Goal: Task Accomplishment & Management: Manage account settings

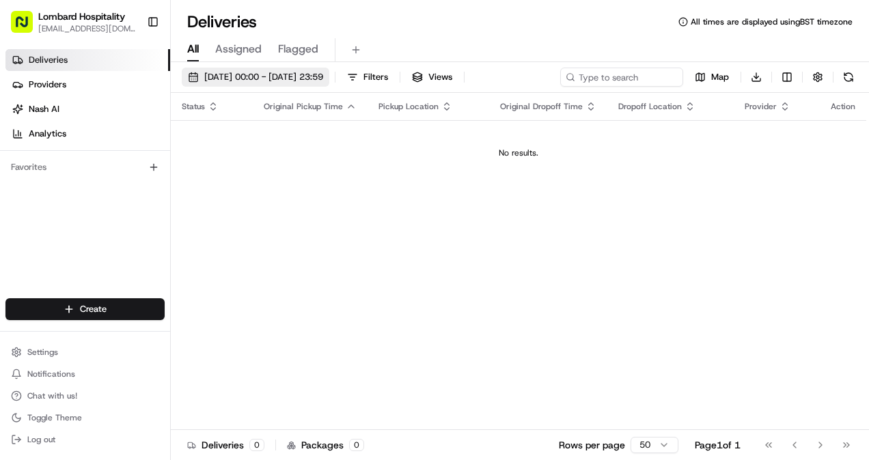
click at [297, 79] on span "[DATE] 00:00 - [DATE] 23:59" at bounding box center [263, 77] width 119 height 12
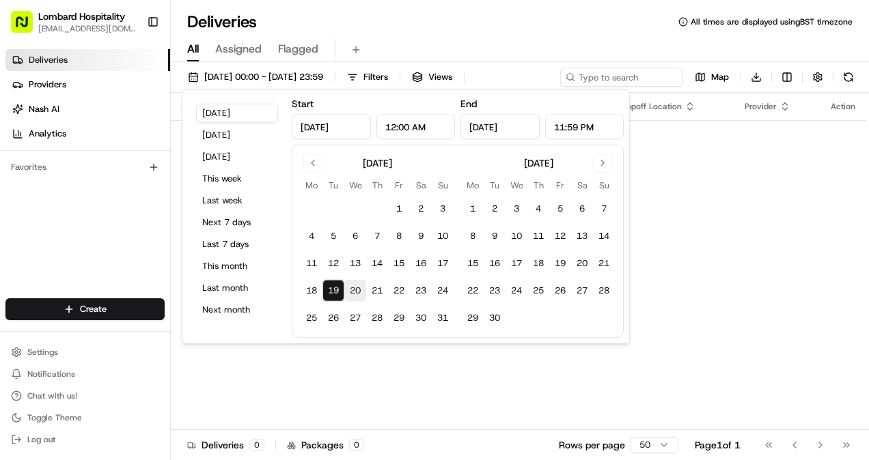
click at [353, 283] on button "20" at bounding box center [355, 291] width 22 height 22
type input "Aug 20, 2025"
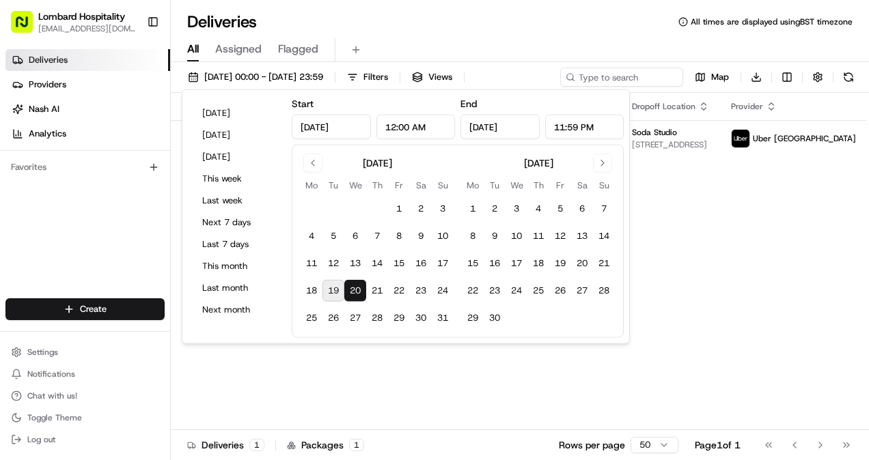
click at [369, 392] on div "Status Original Pickup Time Pickup Location Original Dropoff Time Dropoff Locat…" at bounding box center [544, 261] width 747 height 337
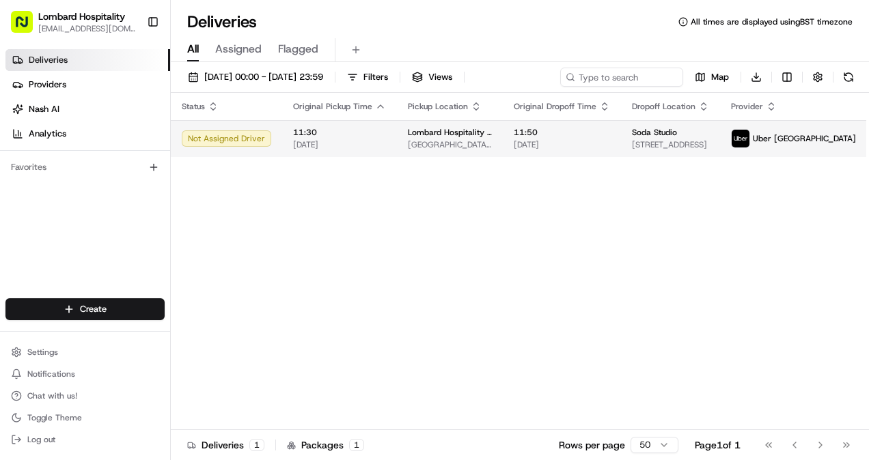
click at [306, 133] on span "11:30" at bounding box center [339, 132] width 93 height 11
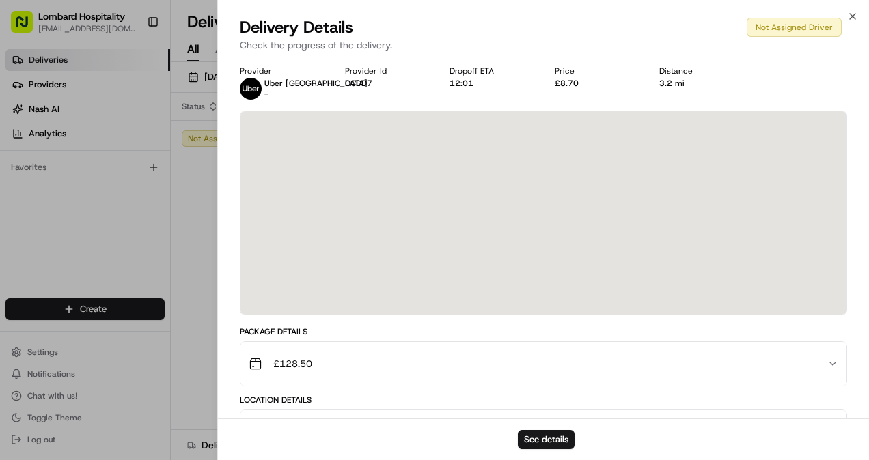
click at [822, 188] on div at bounding box center [543, 213] width 606 height 204
click at [450, 148] on div at bounding box center [543, 213] width 606 height 204
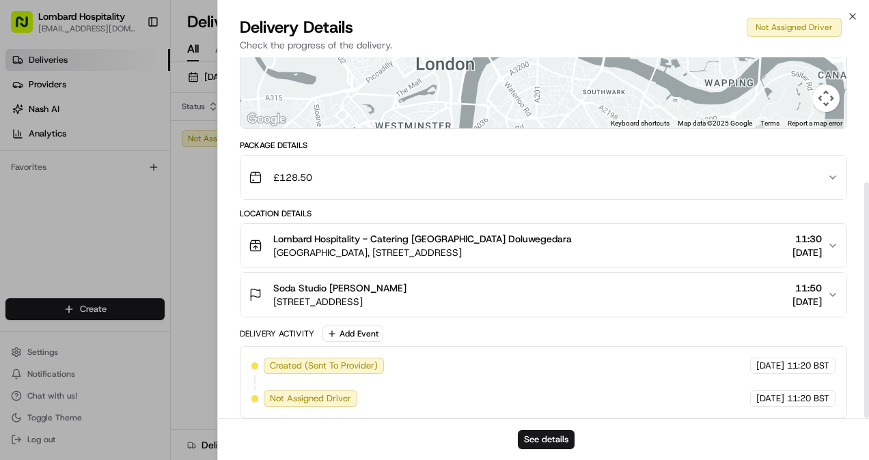
scroll to position [191, 0]
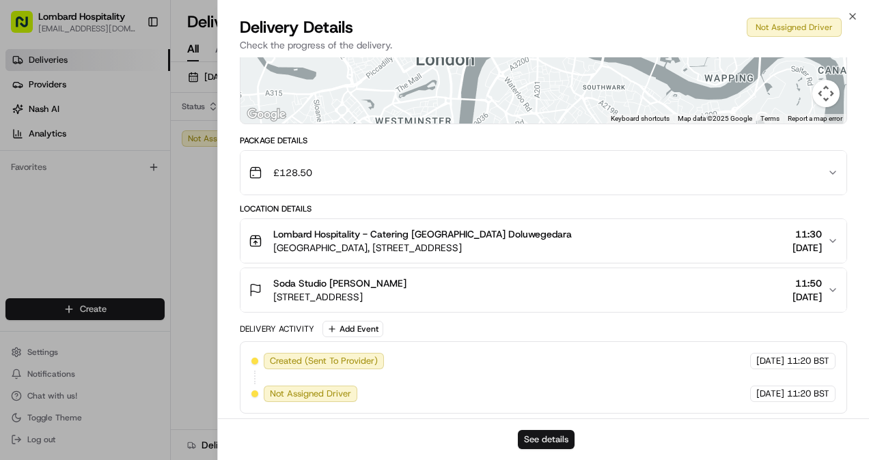
click at [535, 437] on button "See details" at bounding box center [546, 439] width 57 height 19
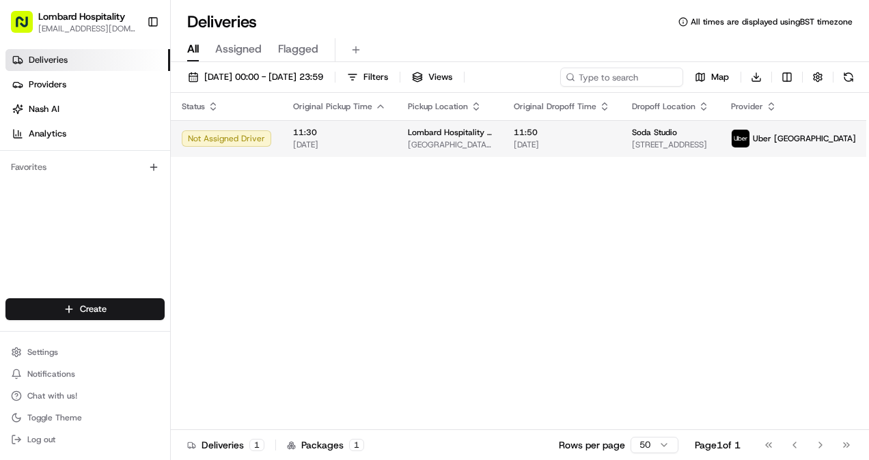
click at [548, 146] on span "[DATE]" at bounding box center [562, 144] width 96 height 11
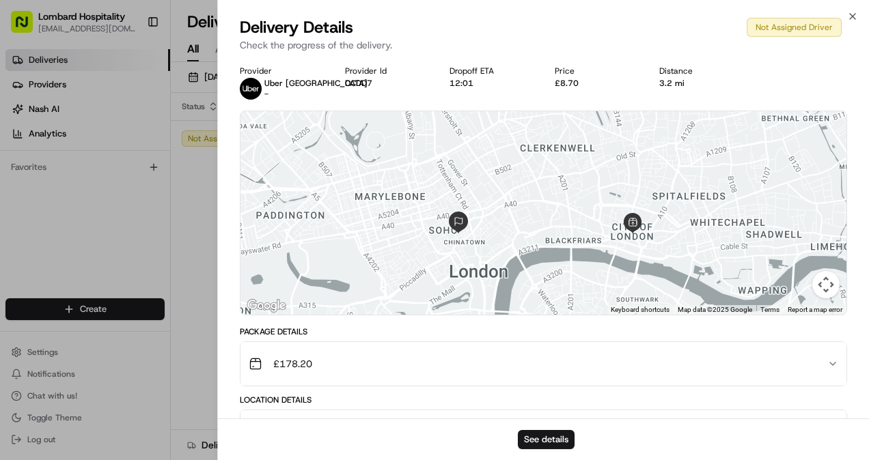
click at [456, 94] on div "Provider Uber UK - Provider Id CCDD7 Dropoff ETA 12:01 Price £8.70 Distance 3.2…" at bounding box center [543, 83] width 607 height 34
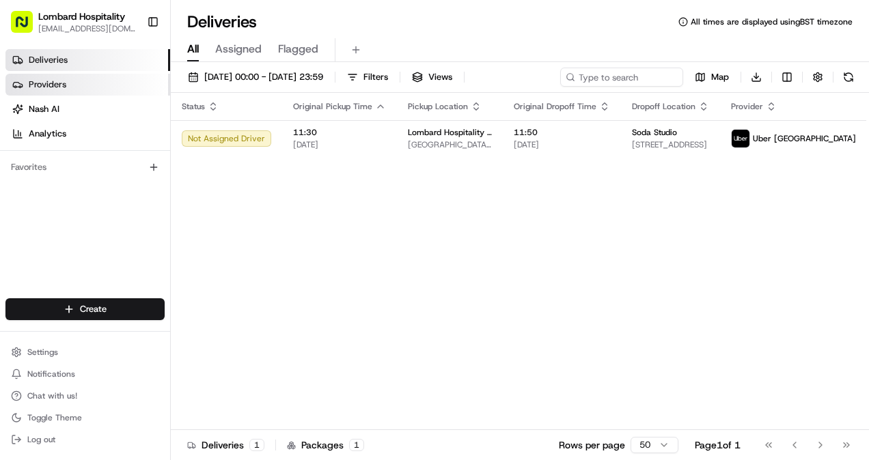
click at [35, 79] on span "Providers" at bounding box center [48, 85] width 38 height 12
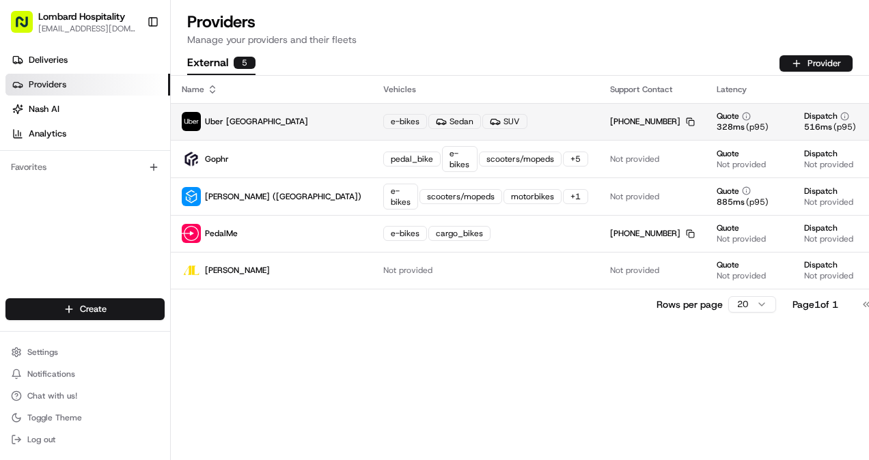
click at [456, 117] on div "e-bikes Sedan SUV" at bounding box center [485, 121] width 205 height 15
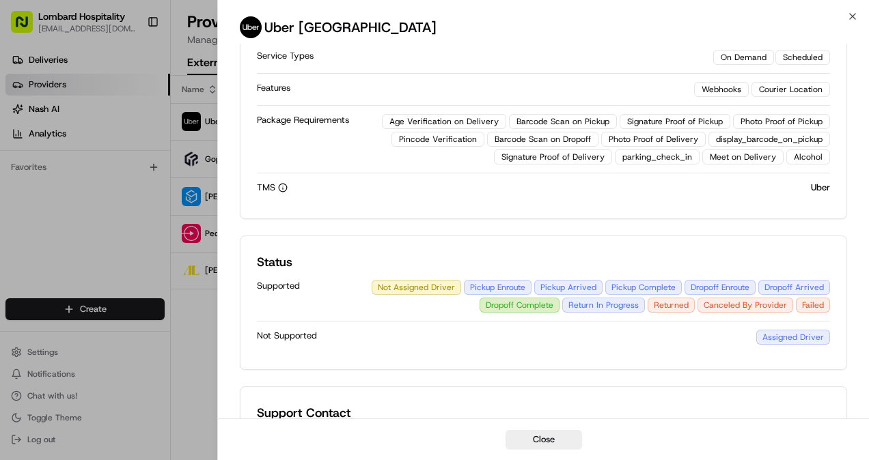
scroll to position [326, 0]
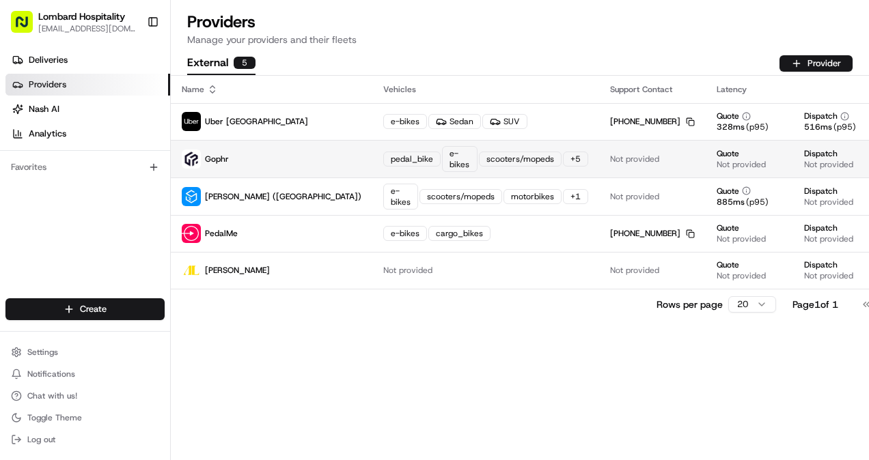
click at [563, 163] on div "+ 5" at bounding box center [575, 159] width 25 height 15
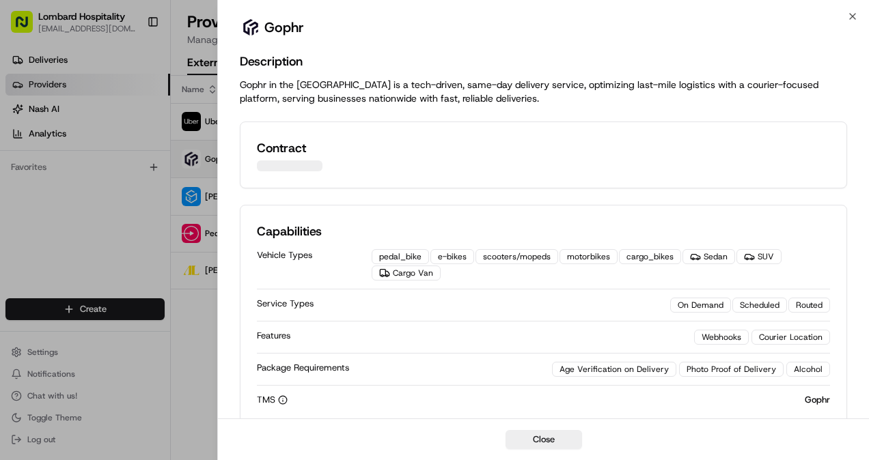
click at [469, 163] on div "Contract" at bounding box center [543, 155] width 573 height 33
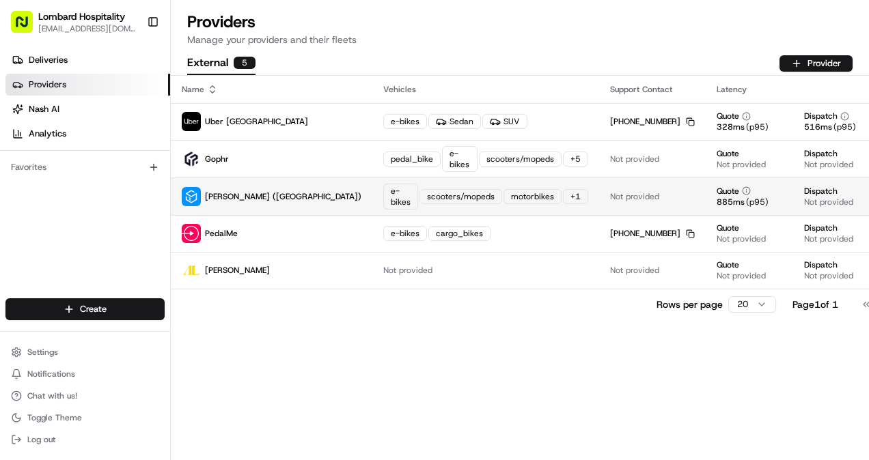
click at [563, 191] on div "+ 1" at bounding box center [575, 196] width 25 height 15
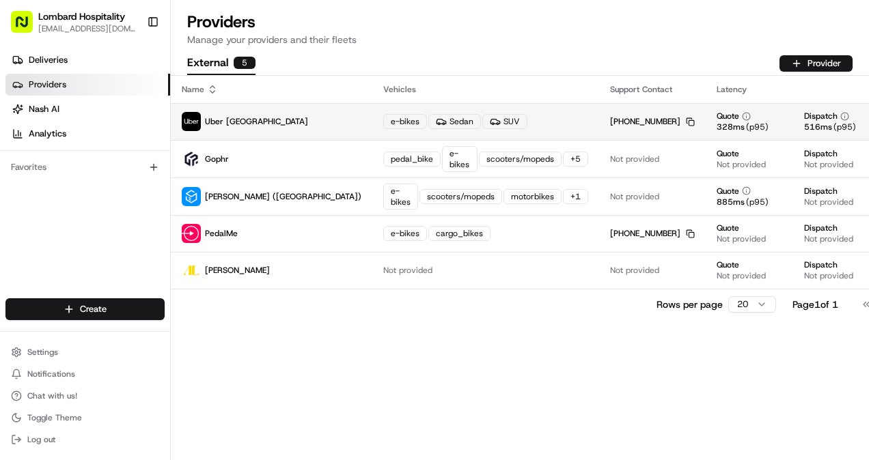
click at [372, 134] on td "e-bikes Sedan SUV" at bounding box center [485, 121] width 227 height 37
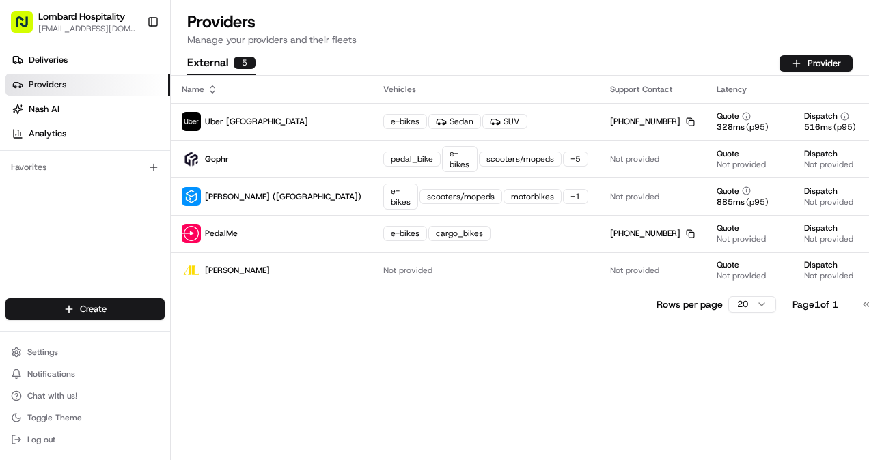
click at [383, 85] on div "Vehicles" at bounding box center [485, 89] width 205 height 11
click at [103, 53] on link "Deliveries" at bounding box center [87, 60] width 165 height 22
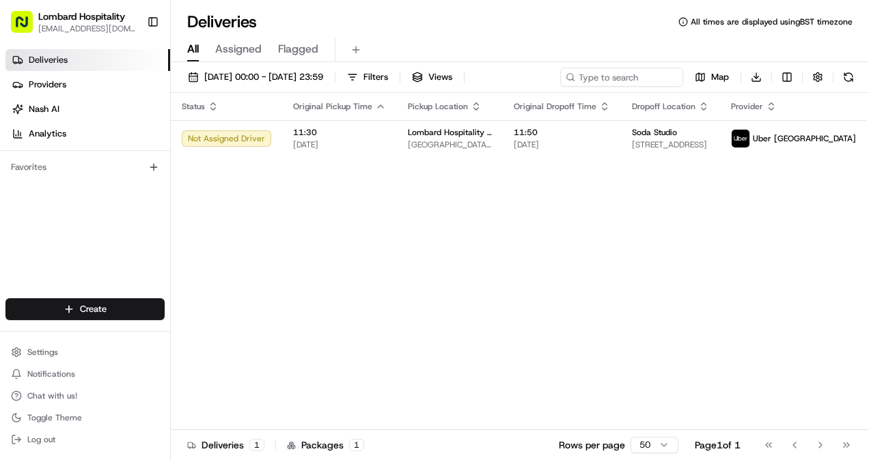
click at [429, 350] on div "Status Original Pickup Time Pickup Location Original Dropoff Time Dropoff Locat…" at bounding box center [544, 261] width 747 height 337
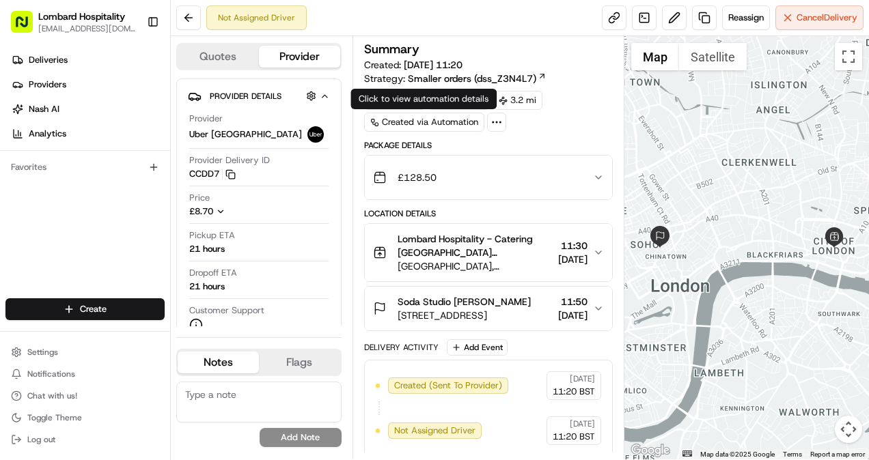
click at [449, 124] on div "Created via Automation" at bounding box center [424, 122] width 120 height 19
click at [496, 124] on icon at bounding box center [496, 122] width 12 height 12
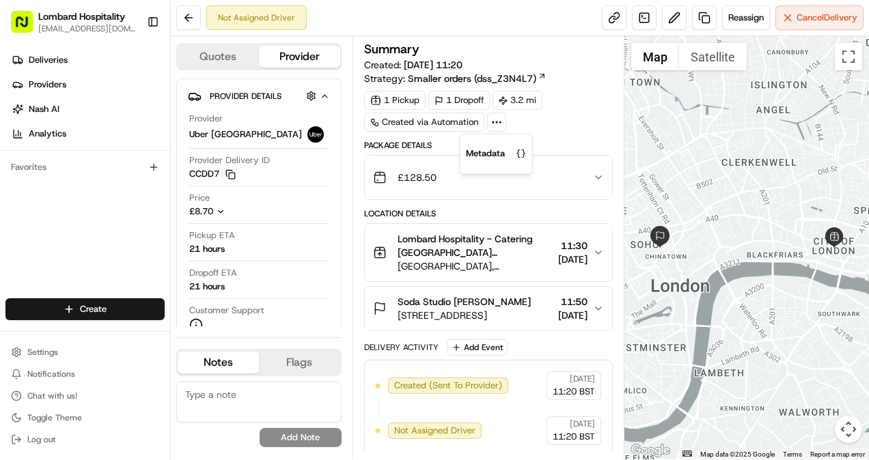
click at [580, 100] on div "1 Pickup 1 Dropoff 3.2 mi Created via Automation" at bounding box center [488, 111] width 249 height 41
click at [667, 23] on button at bounding box center [674, 17] width 25 height 25
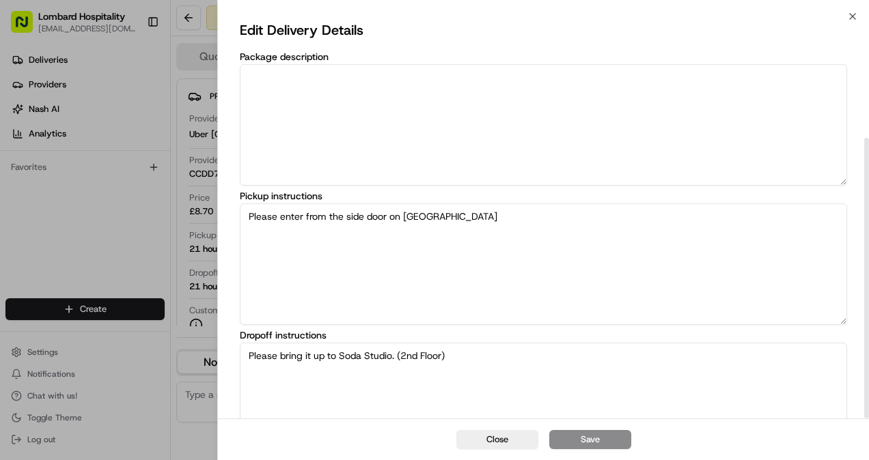
scroll to position [173, 0]
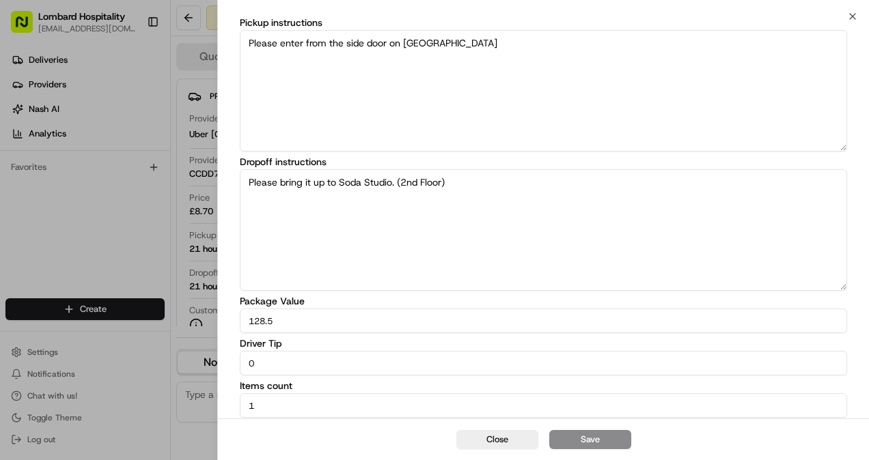
drag, startPoint x: 285, startPoint y: 316, endPoint x: 220, endPoint y: 311, distance: 65.7
click at [220, 311] on div "Edit Delivery Details Package description Pickup instructions Please enter from…" at bounding box center [543, 132] width 651 height 578
click at [219, 246] on div "Edit Delivery Details Package description Pickup instructions Please enter from…" at bounding box center [543, 132] width 651 height 578
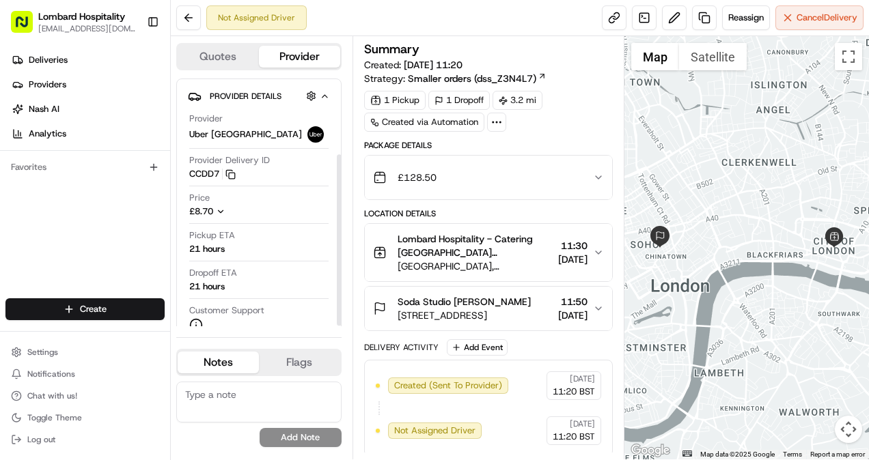
scroll to position [109, 0]
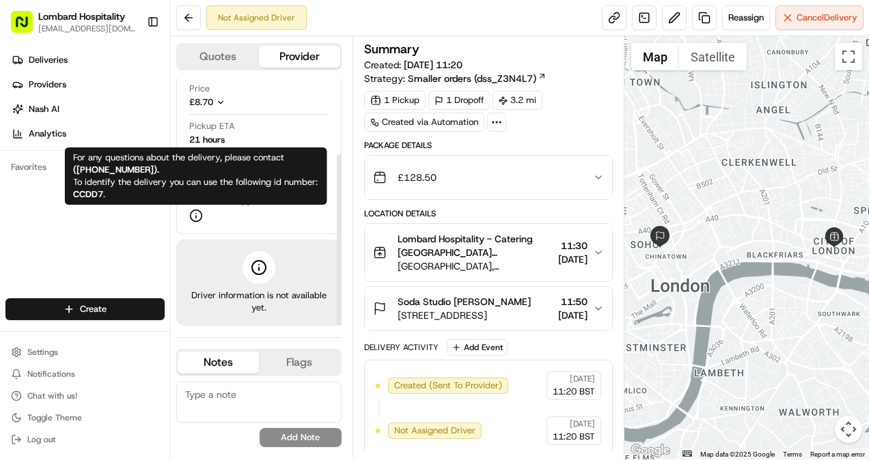
click at [195, 219] on icon at bounding box center [196, 216] width 14 height 14
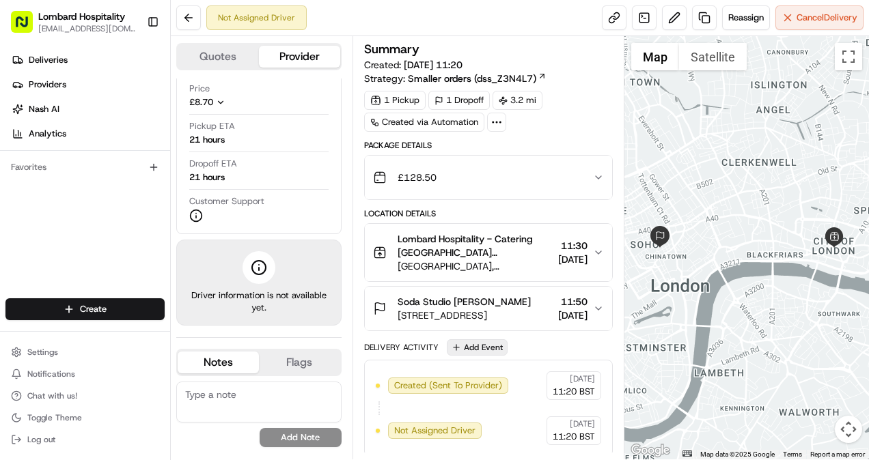
click at [470, 346] on button "Add Event" at bounding box center [477, 347] width 61 height 16
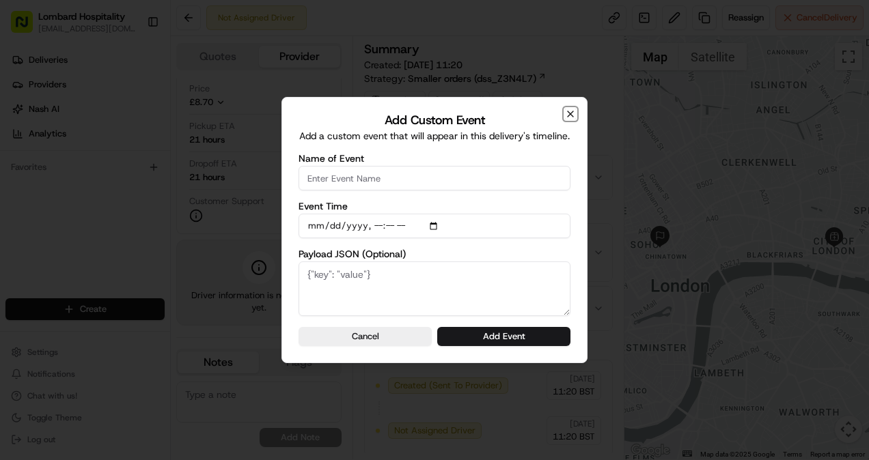
click at [572, 110] on icon "button" at bounding box center [570, 114] width 11 height 11
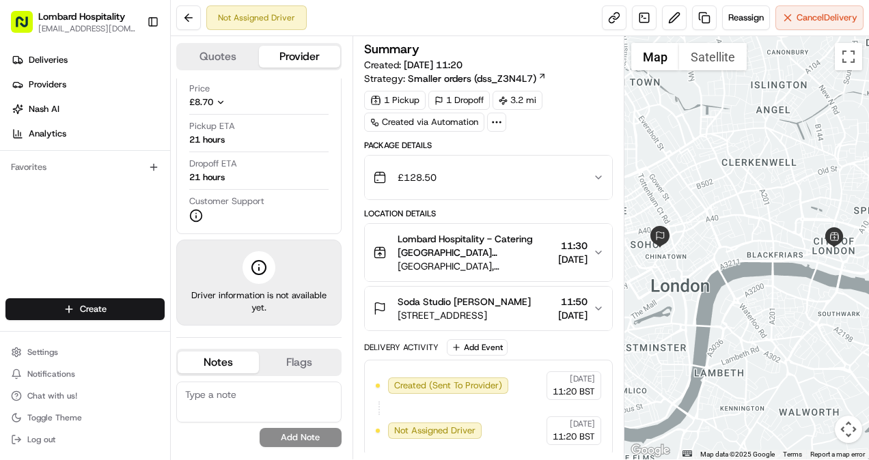
scroll to position [0, 0]
click at [543, 72] on icon at bounding box center [542, 76] width 9 height 9
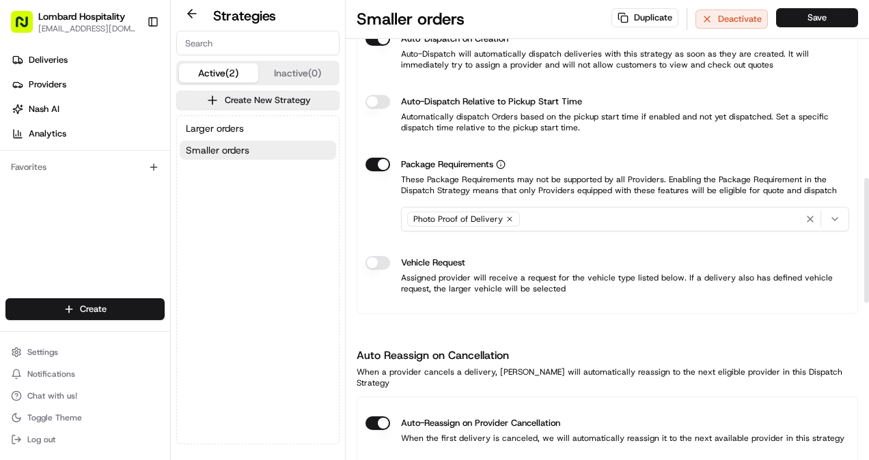
scroll to position [656, 0]
click at [376, 258] on button "Vehicle Request" at bounding box center [377, 262] width 25 height 14
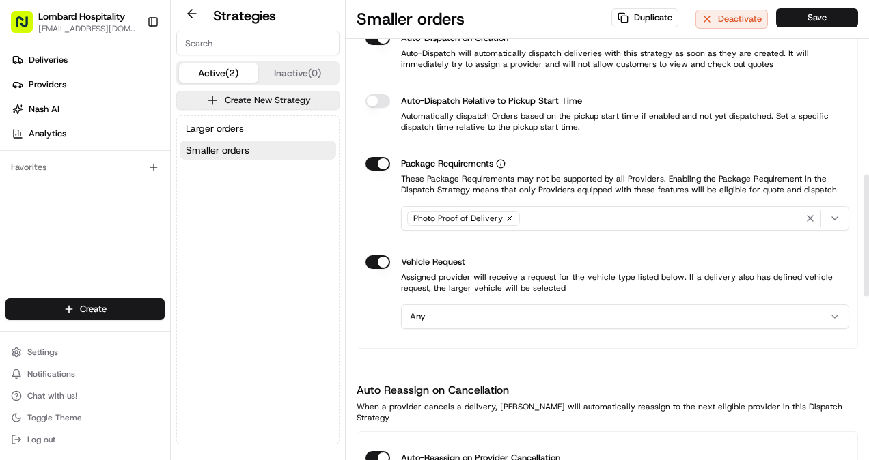
click at [452, 307] on html "Lombard Hospitality yasiru@lombardh.co.uk Toggle Sidebar Deliveries Providers N…" at bounding box center [434, 230] width 869 height 460
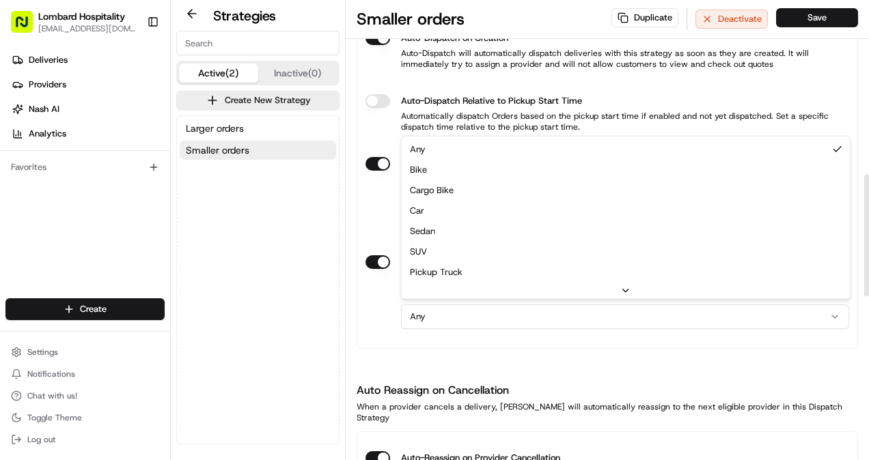
click at [546, 310] on html "Lombard Hospitality yasiru@lombardh.co.uk Toggle Sidebar Deliveries Providers N…" at bounding box center [434, 230] width 869 height 460
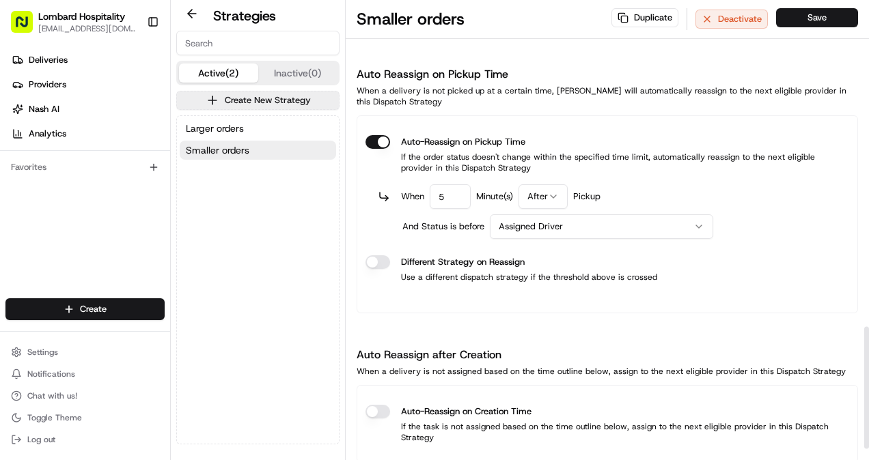
scroll to position [1272, 0]
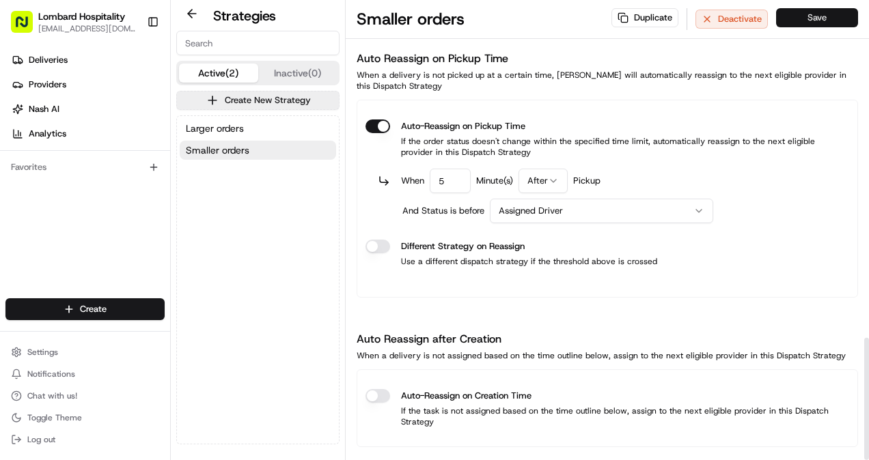
click at [815, 10] on button "Save" at bounding box center [817, 17] width 82 height 19
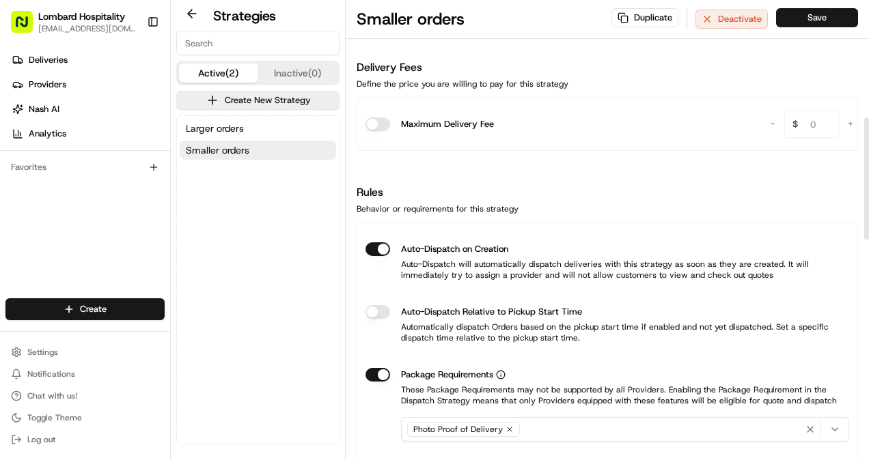
scroll to position [425, 0]
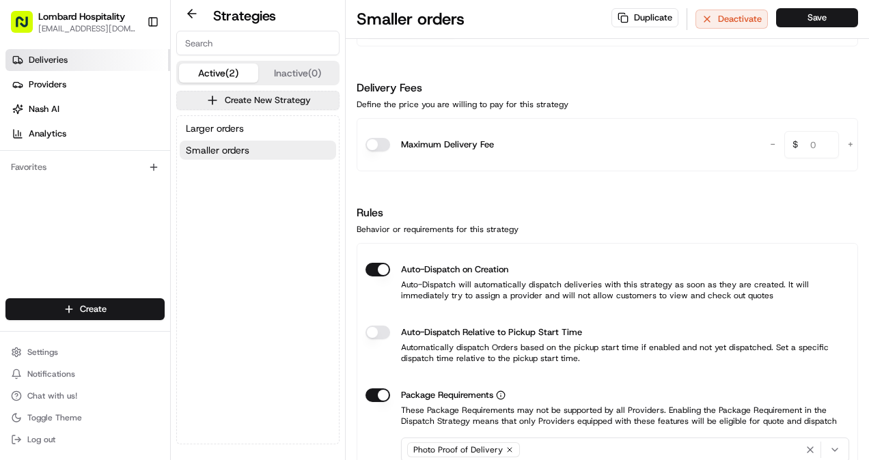
click at [50, 59] on span "Deliveries" at bounding box center [48, 60] width 39 height 12
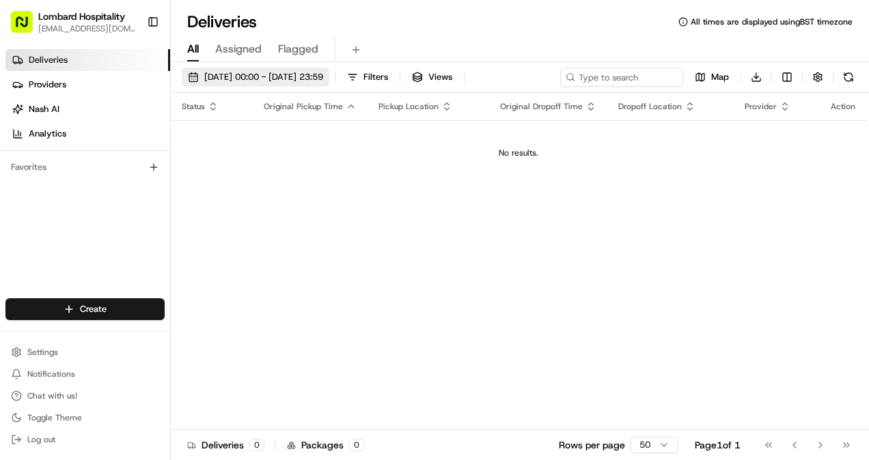
click at [278, 71] on span "19/08/2025 00:00 - 19/08/2025 23:59" at bounding box center [263, 77] width 119 height 12
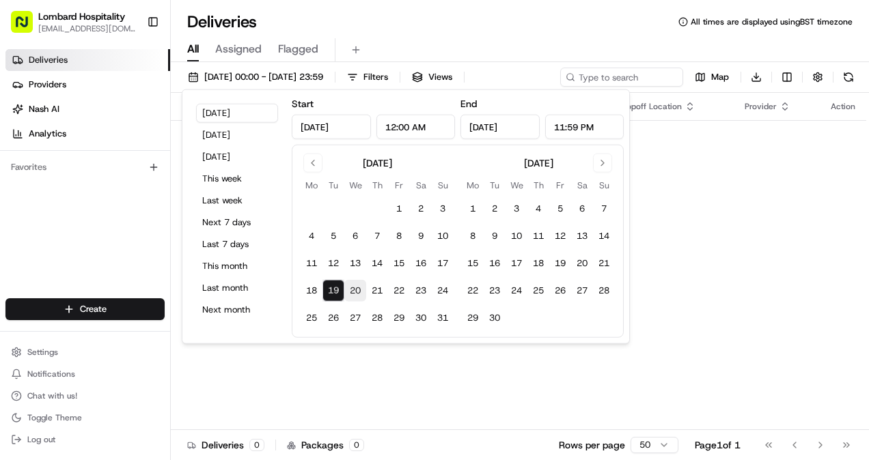
click at [351, 288] on button "20" at bounding box center [355, 291] width 22 height 22
type input "Aug 20, 2025"
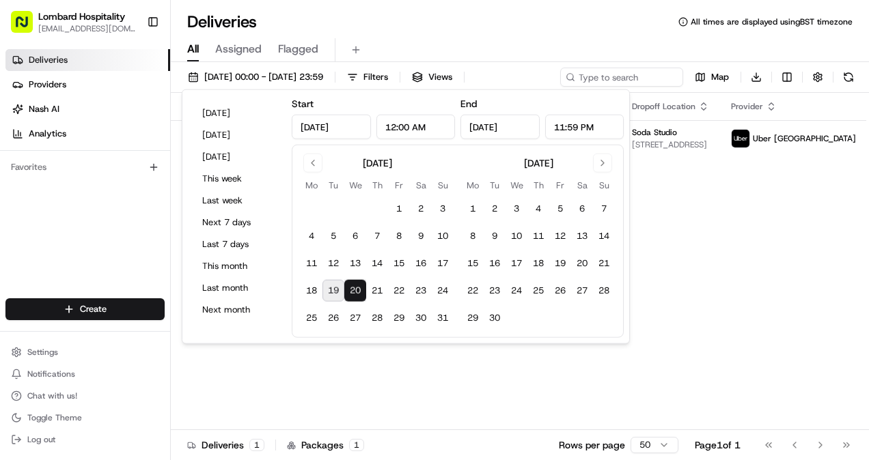
click at [317, 377] on div "Status Original Pickup Time Pickup Location Original Dropoff Time Dropoff Locat…" at bounding box center [544, 261] width 747 height 337
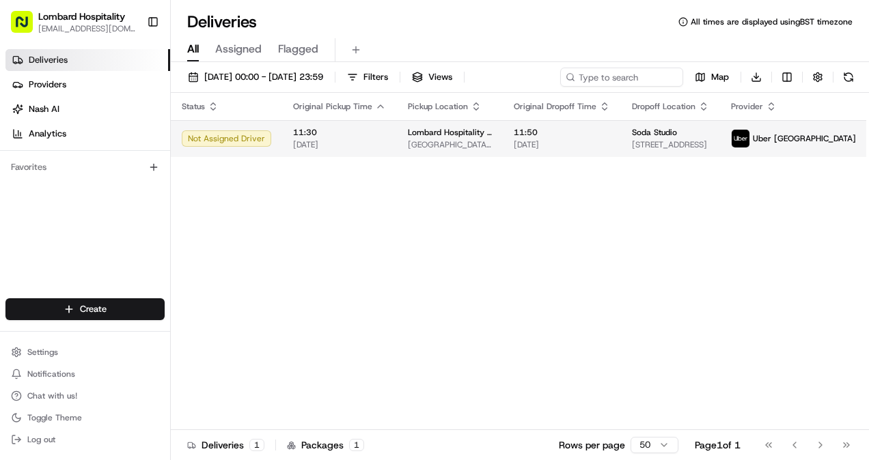
click at [313, 134] on span "11:30" at bounding box center [339, 132] width 93 height 11
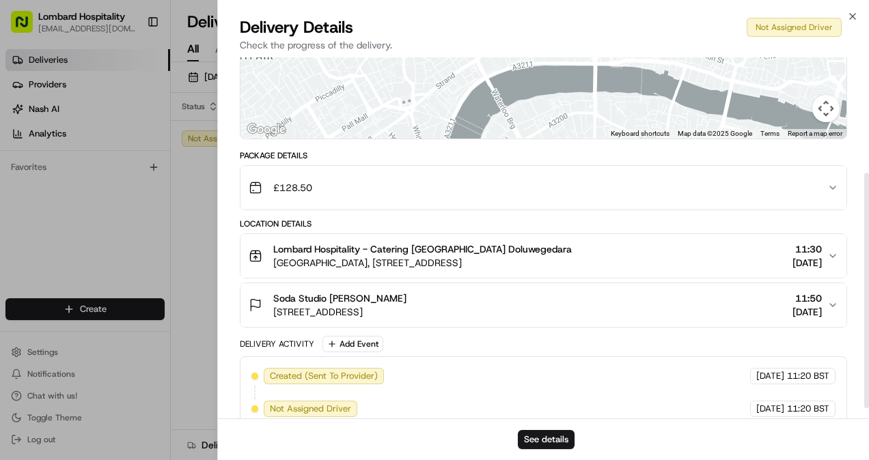
scroll to position [191, 0]
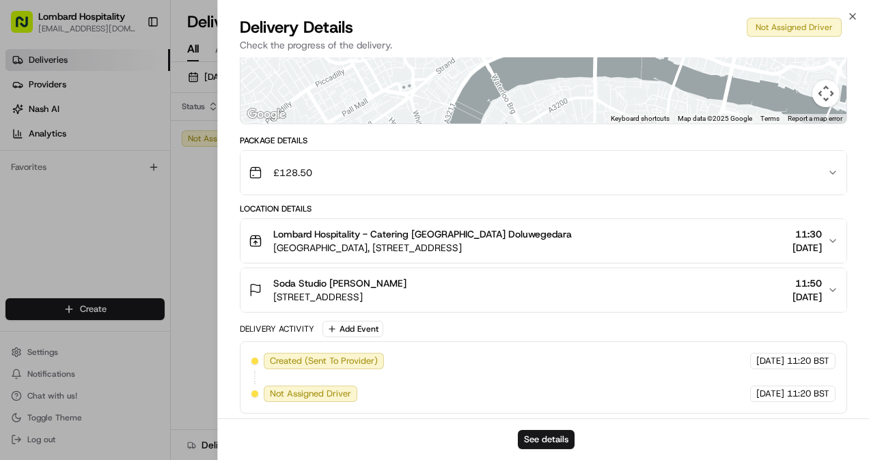
click at [398, 164] on div "£128.50" at bounding box center [538, 172] width 579 height 27
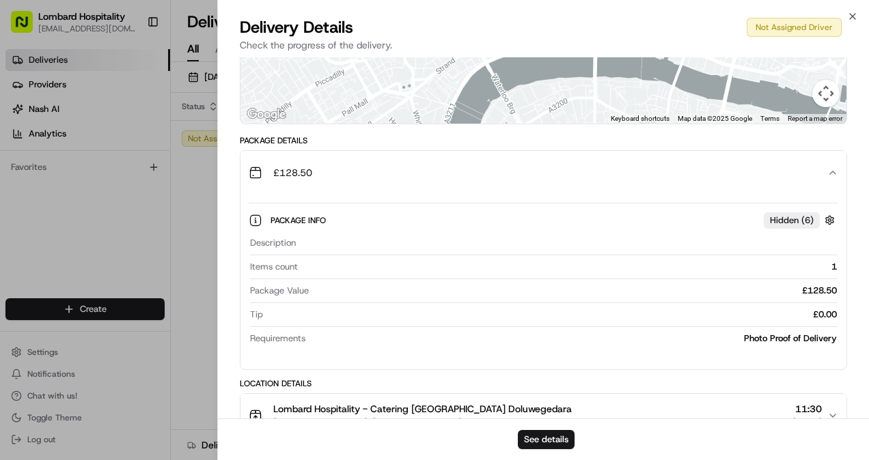
scroll to position [227, 0]
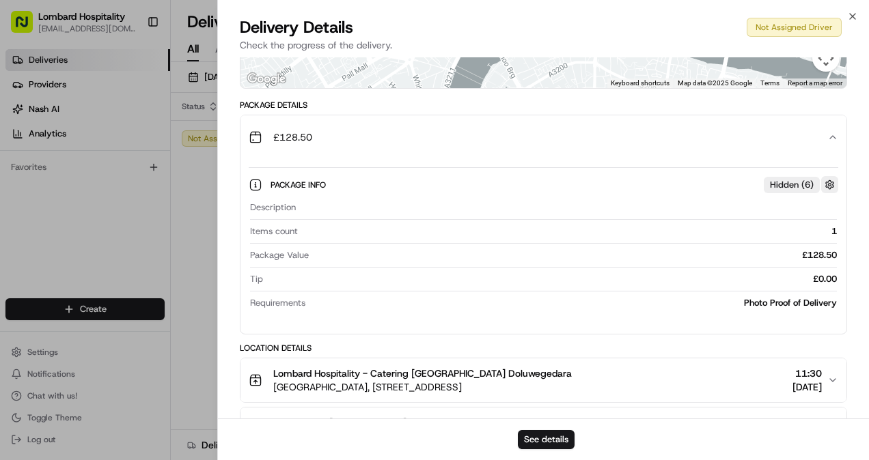
click at [827, 178] on button "button" at bounding box center [829, 184] width 17 height 17
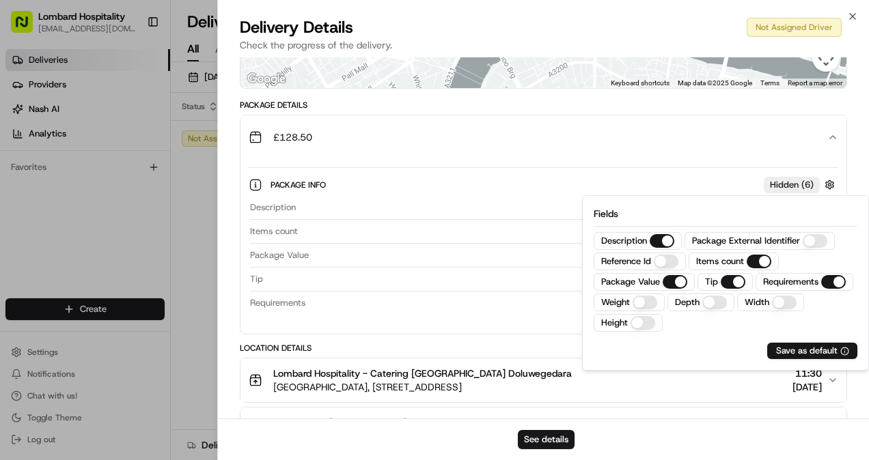
click at [617, 160] on div "Package Info Hidden ( 6 ) Description Items count 1 Package Value £128.50 Tip £…" at bounding box center [543, 241] width 606 height 164
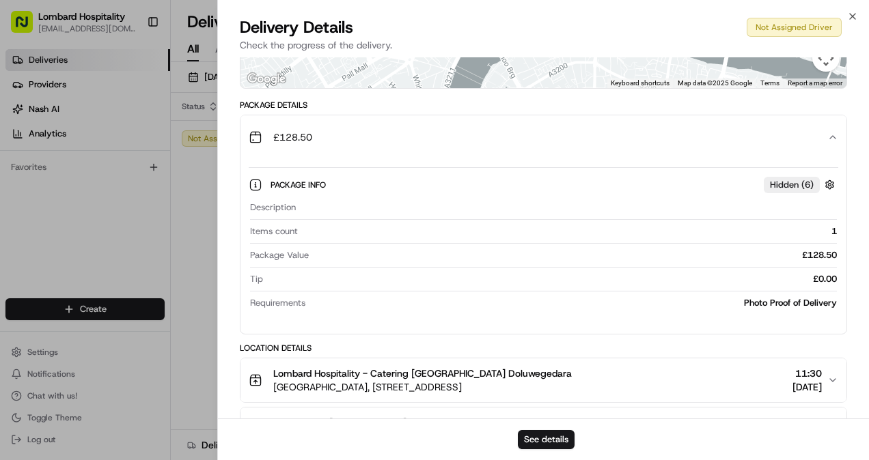
scroll to position [0, 0]
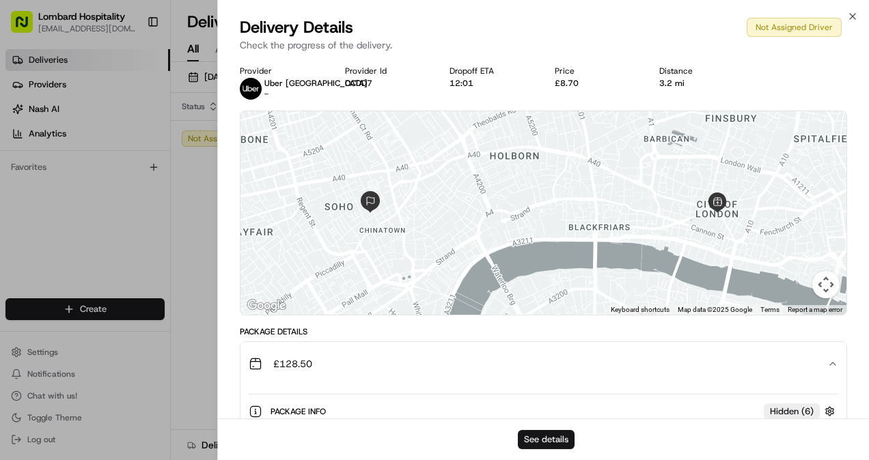
click at [535, 441] on button "See details" at bounding box center [546, 439] width 57 height 19
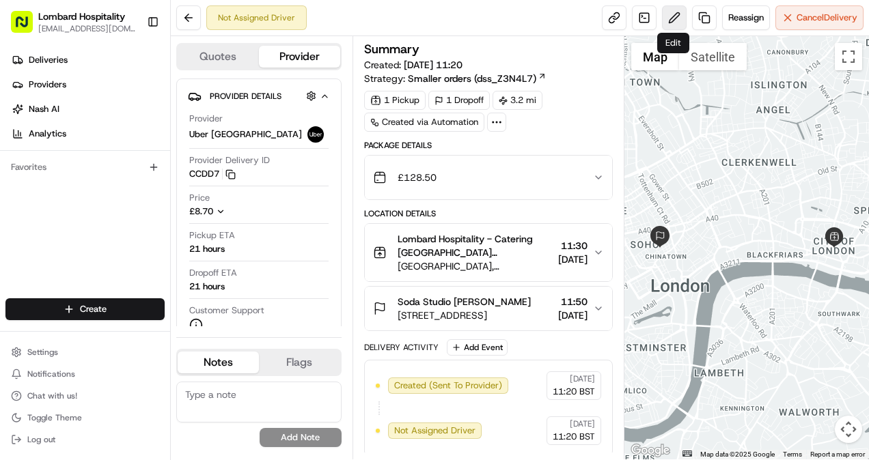
click at [665, 27] on button at bounding box center [674, 17] width 25 height 25
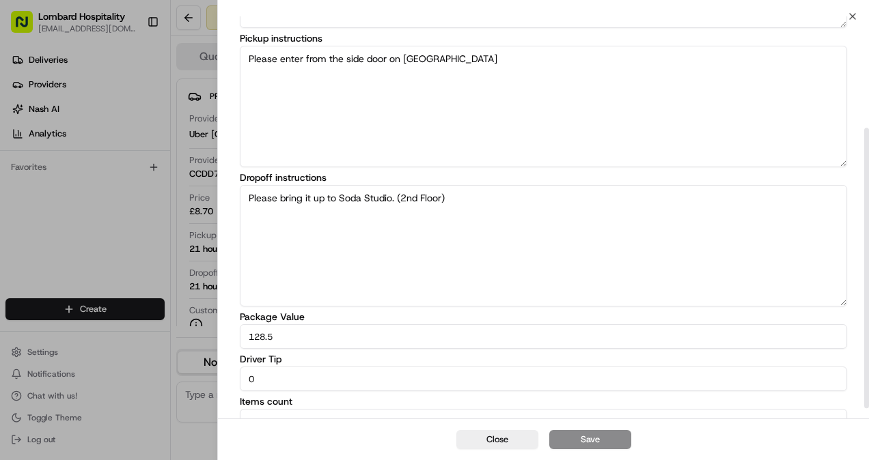
scroll to position [167, 0]
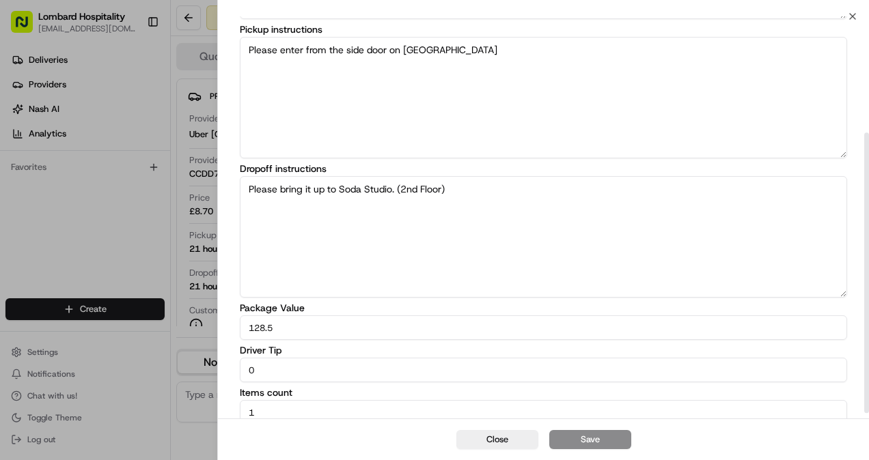
click at [347, 311] on div "Package Value 128.5" at bounding box center [543, 321] width 607 height 37
drag, startPoint x: 283, startPoint y: 325, endPoint x: 244, endPoint y: 331, distance: 40.0
click at [244, 331] on input "128.5" at bounding box center [543, 328] width 607 height 25
type input "178.20"
click at [604, 441] on button "Save" at bounding box center [590, 439] width 82 height 19
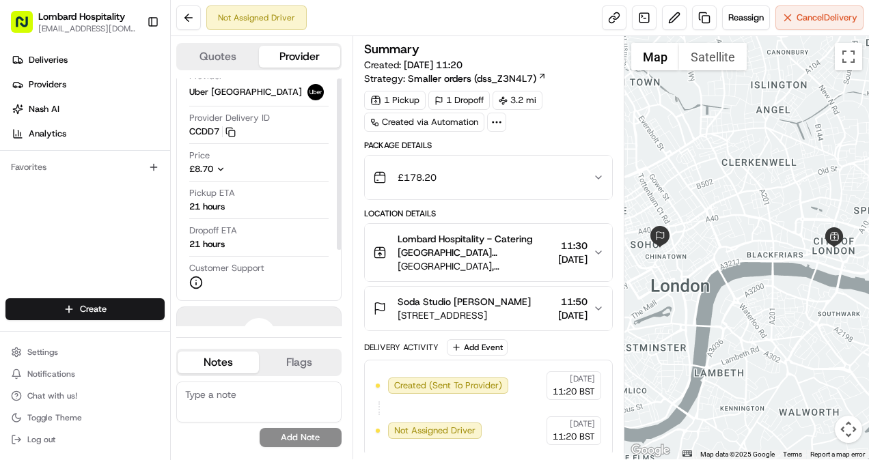
scroll to position [0, 0]
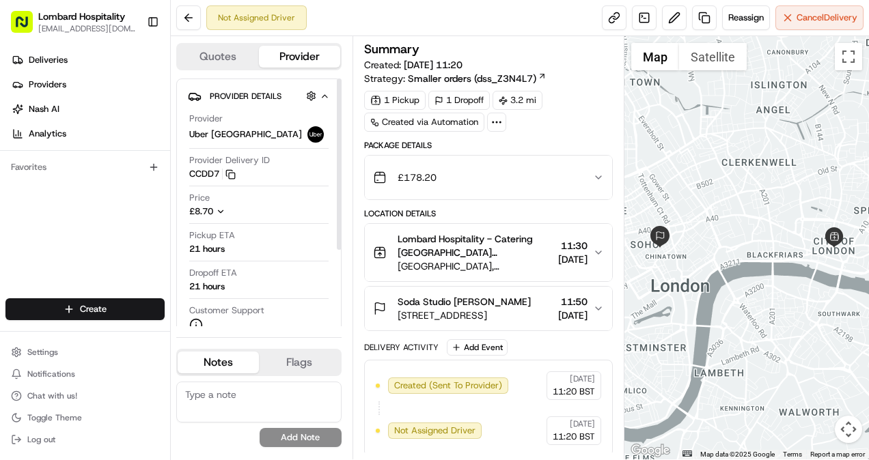
click at [307, 134] on img at bounding box center [315, 134] width 16 height 16
click at [240, 59] on button "Quotes" at bounding box center [218, 57] width 81 height 22
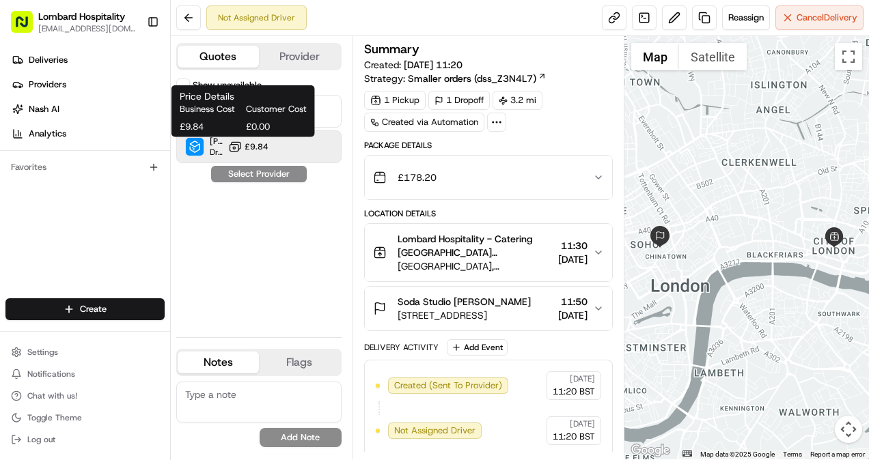
click at [251, 150] on span "£9.84" at bounding box center [257, 146] width 24 height 11
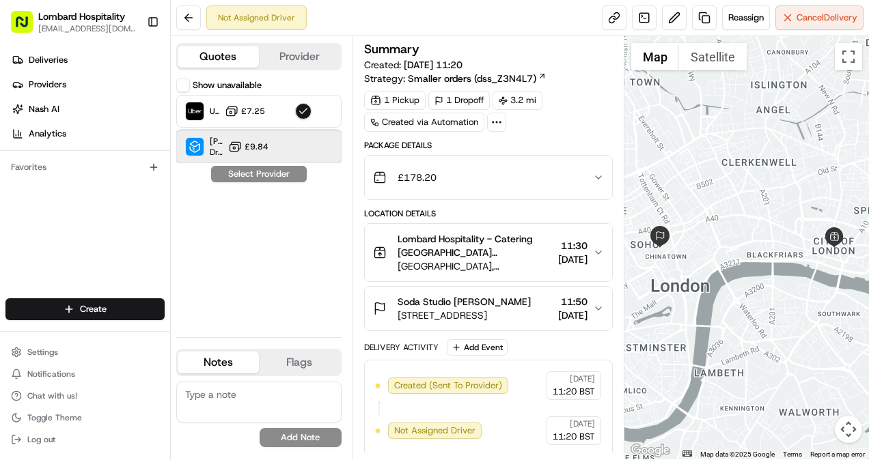
click at [298, 140] on div at bounding box center [306, 147] width 16 height 16
click at [296, 134] on div "Stuart (UK) Dropoff ETA - £9.84" at bounding box center [258, 146] width 165 height 33
click at [294, 135] on div "Stuart (UK) Dropoff ETA - £9.84" at bounding box center [258, 146] width 165 height 33
drag, startPoint x: 294, startPoint y: 135, endPoint x: 273, endPoint y: 186, distance: 55.4
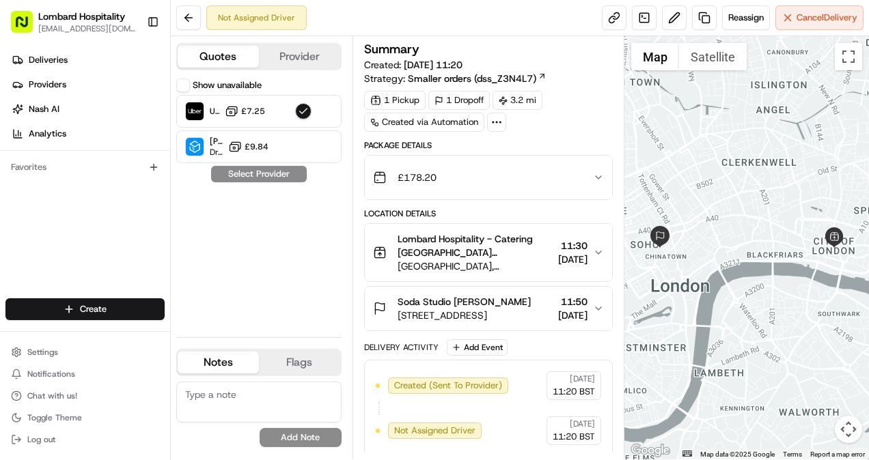
click at [273, 186] on div "Show unavailable Uber UK £7.25 Stuart (UK) Dropoff ETA - £9.84 Select Provider" at bounding box center [258, 203] width 165 height 248
click at [269, 177] on div "Show unavailable Uber UK £7.25 Stuart (UK) Dropoff ETA - £9.84 Select Provider" at bounding box center [258, 203] width 165 height 248
click at [295, 113] on button "button" at bounding box center [303, 111] width 16 height 16
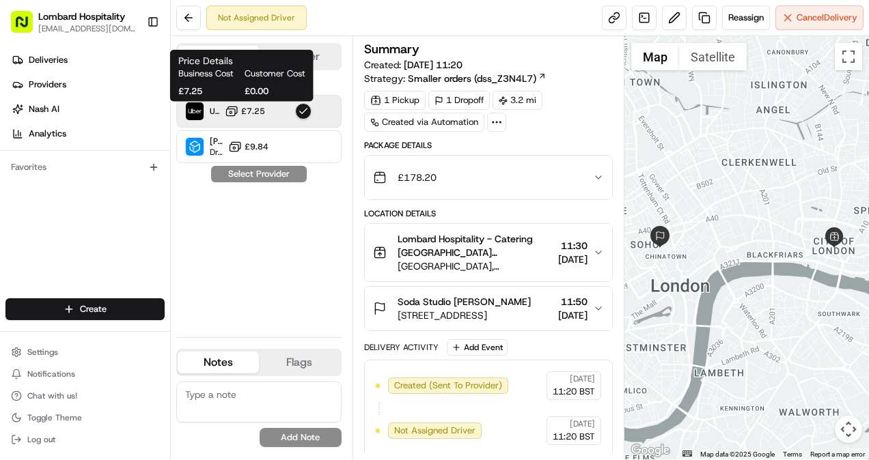
click at [252, 105] on button "£7.25" at bounding box center [245, 112] width 40 height 14
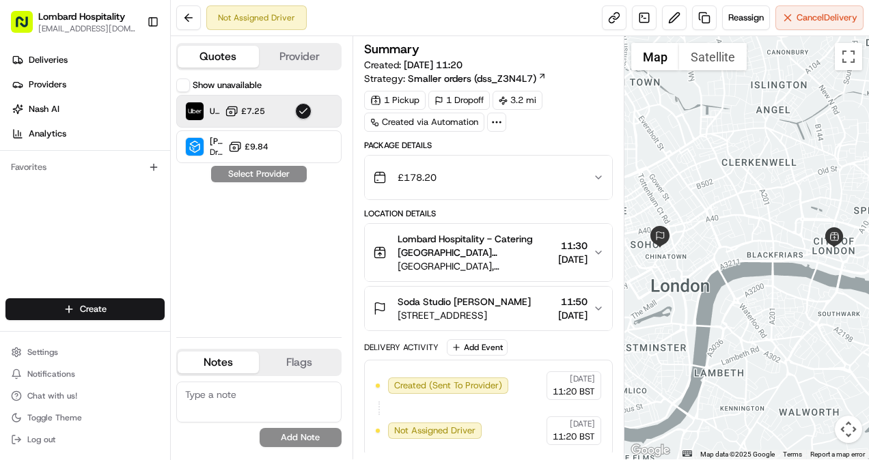
click at [301, 111] on button "button" at bounding box center [303, 111] width 16 height 16
click at [304, 62] on button "Provider" at bounding box center [299, 57] width 81 height 22
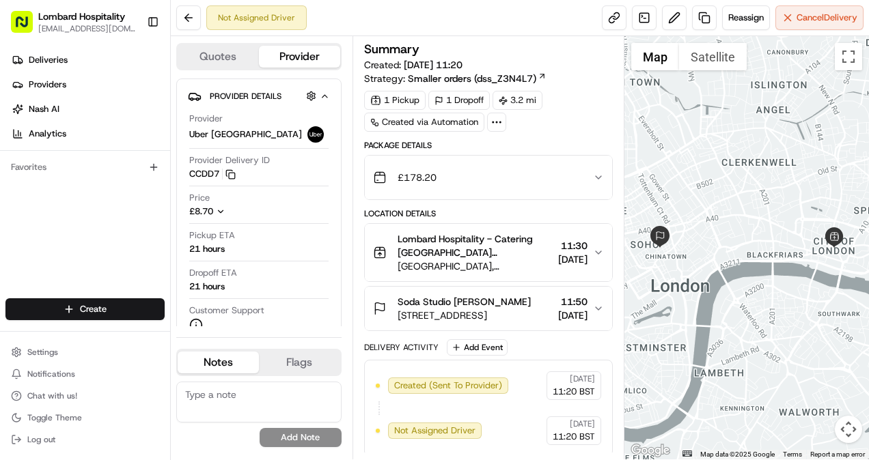
click at [208, 61] on button "Quotes" at bounding box center [218, 57] width 81 height 22
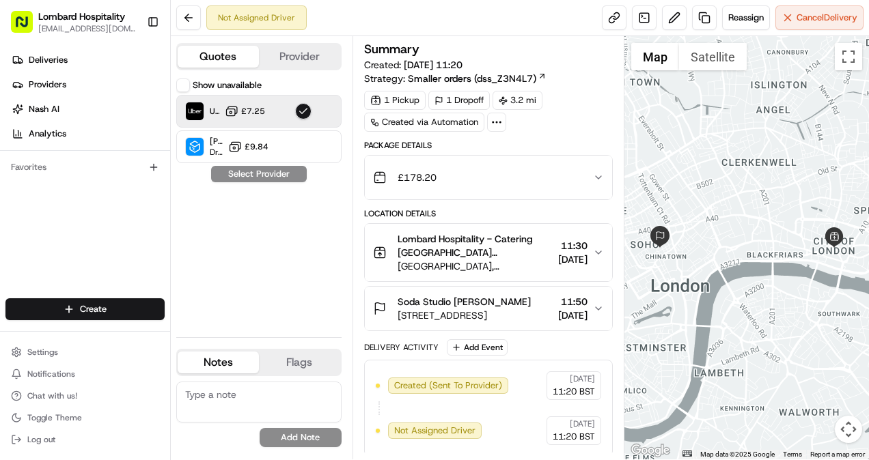
click at [247, 113] on span "£7.25" at bounding box center [253, 111] width 24 height 11
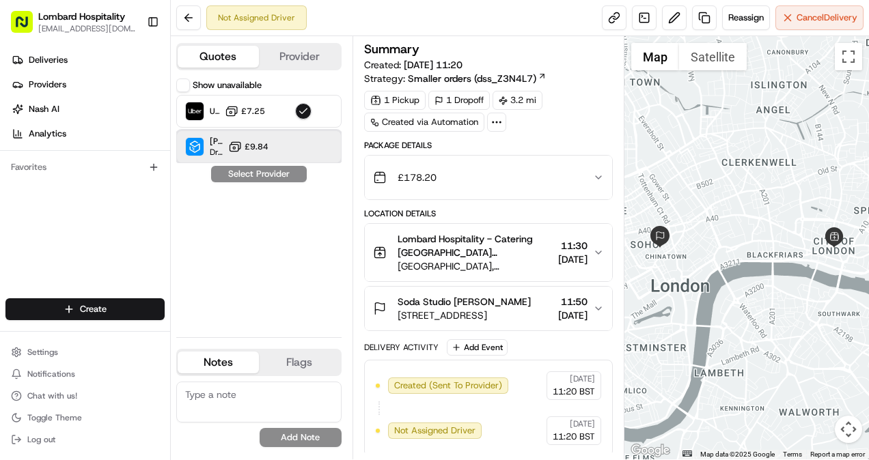
click at [252, 135] on div "Stuart (UK) Dropoff ETA - £9.84" at bounding box center [258, 146] width 165 height 33
drag, startPoint x: 252, startPoint y: 135, endPoint x: 262, endPoint y: 139, distance: 11.0
click at [262, 139] on div "Stuart (UK) Dropoff ETA - £9.84" at bounding box center [258, 146] width 165 height 33
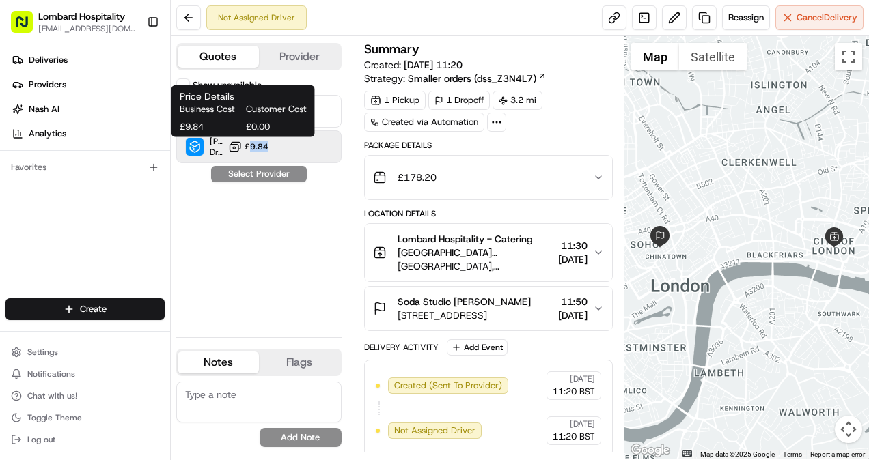
click at [254, 163] on div "Show unavailable Uber UK £7.25 Stuart (UK) Dropoff ETA - £9.84 Select Provider" at bounding box center [258, 203] width 165 height 248
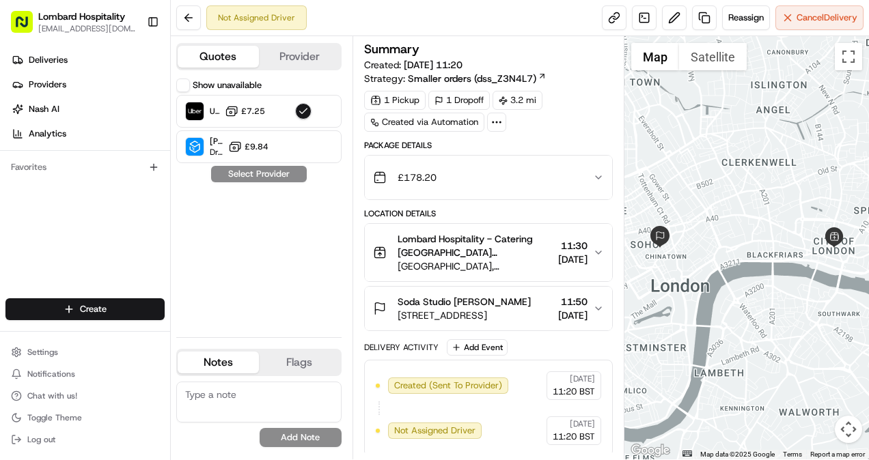
click at [250, 172] on div "Show unavailable Uber UK £7.25 Stuart (UK) Dropoff ETA - £9.84 Select Provider" at bounding box center [258, 203] width 165 height 248
drag, startPoint x: 250, startPoint y: 172, endPoint x: 212, endPoint y: 89, distance: 91.4
click at [212, 89] on label "Show unavailable" at bounding box center [227, 85] width 69 height 12
click at [190, 89] on button "Show unavailable" at bounding box center [183, 86] width 14 height 14
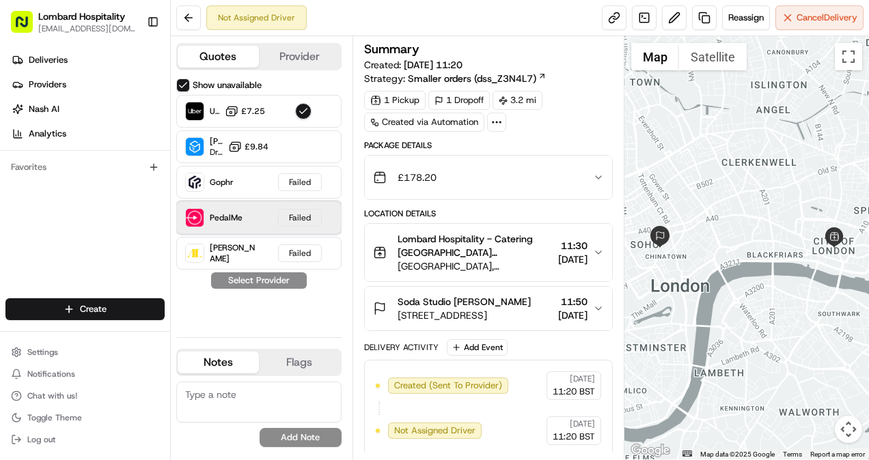
click at [232, 208] on div "PedalMe" at bounding box center [213, 217] width 57 height 19
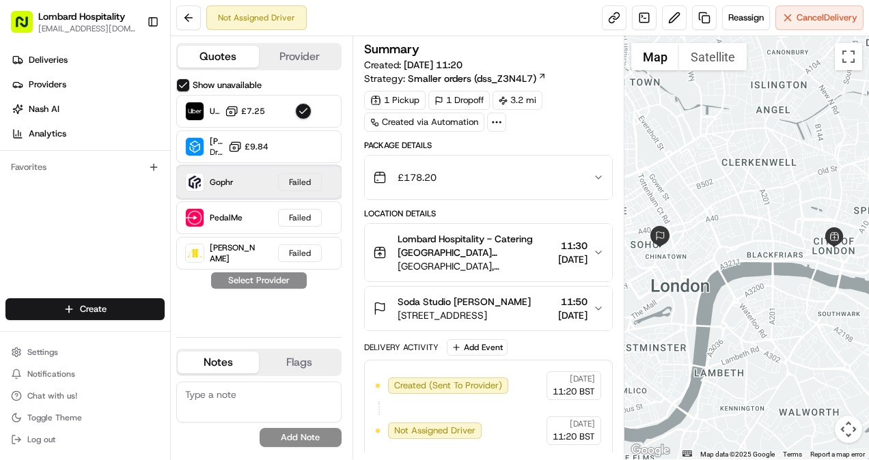
click at [238, 186] on div "Gophr Failed" at bounding box center [258, 182] width 165 height 33
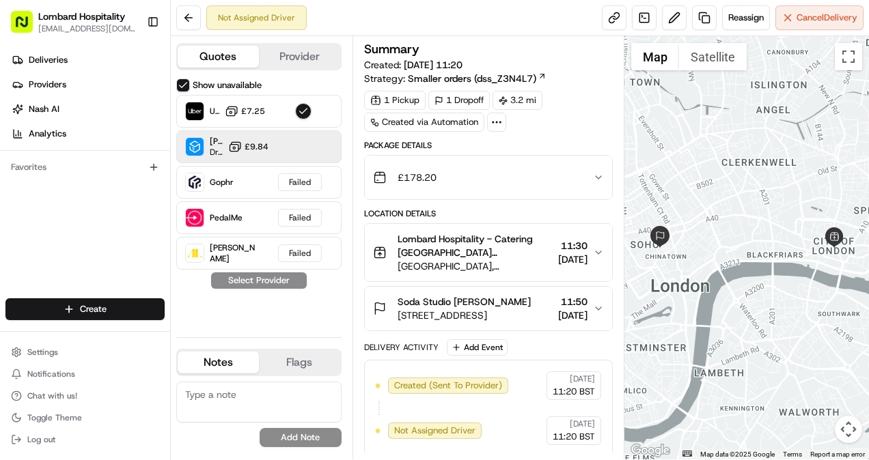
click at [236, 151] on icon at bounding box center [235, 147] width 14 height 14
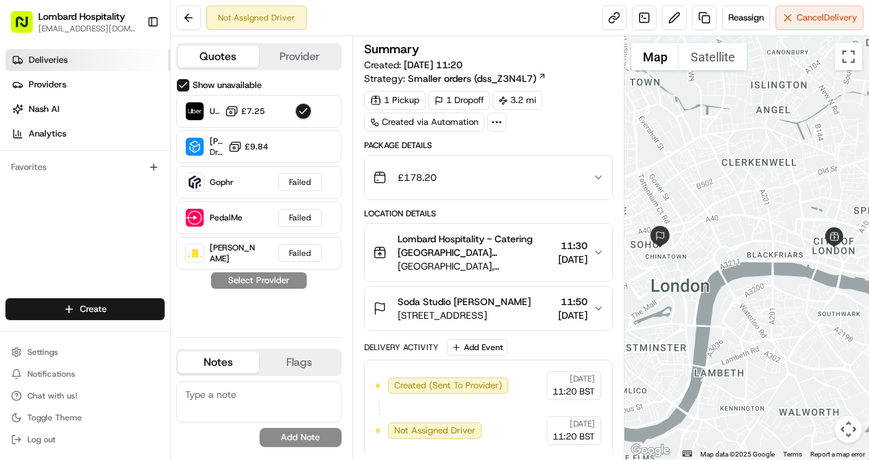
click at [47, 52] on link "Deliveries" at bounding box center [87, 60] width 165 height 22
